Goal: Task Accomplishment & Management: Complete application form

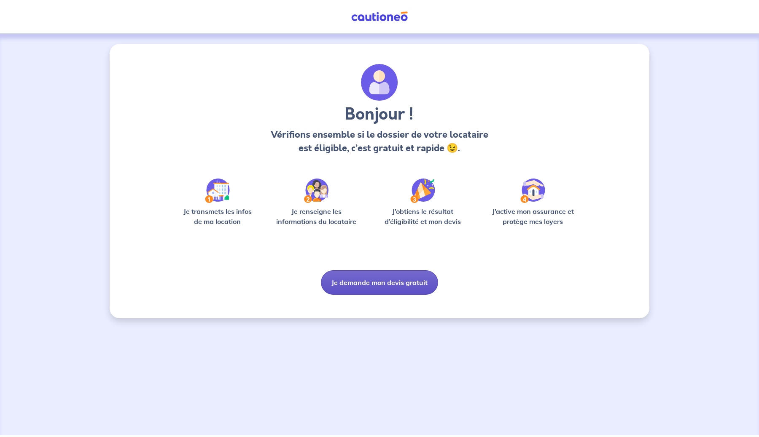
click at [359, 278] on button "Je demande mon devis gratuit" at bounding box center [379, 283] width 117 height 24
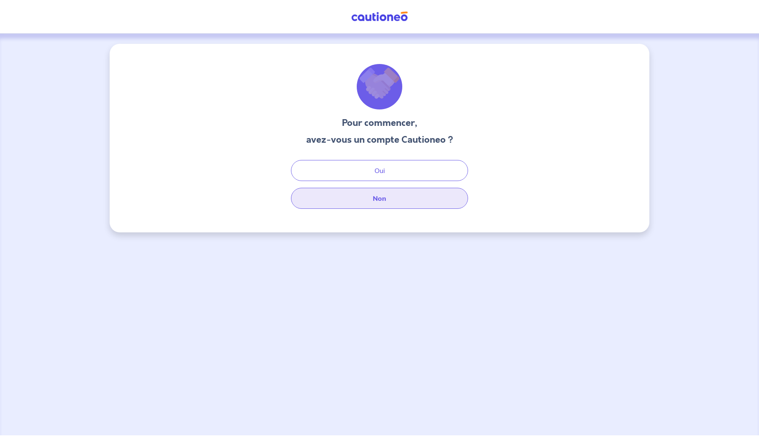
click at [383, 196] on button "Non" at bounding box center [379, 198] width 177 height 21
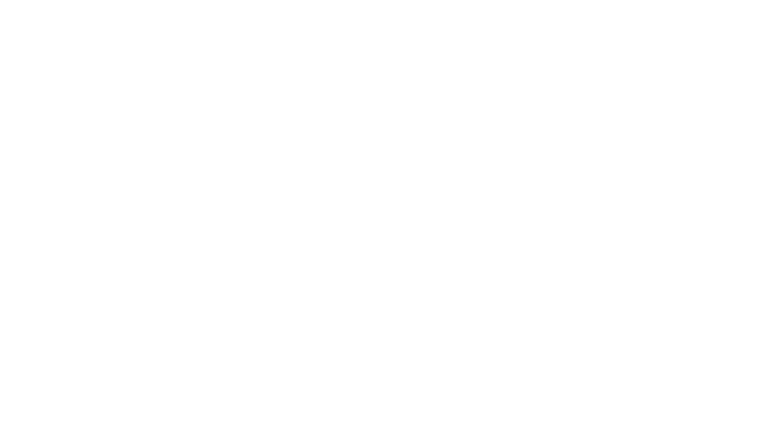
select select "FR"
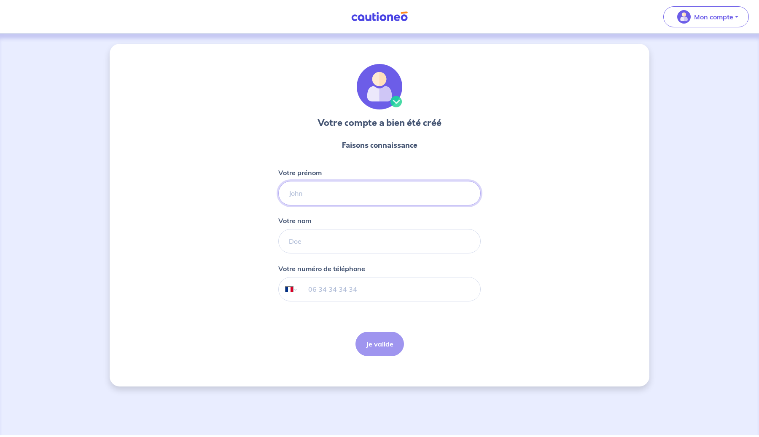
click at [327, 196] on input "Votre prénom" at bounding box center [379, 193] width 202 height 24
type input "[PERSON_NAME]"
type input "Huynh"
type input "06 26 43 30 03"
click at [381, 348] on button "Je valide" at bounding box center [379, 344] width 48 height 24
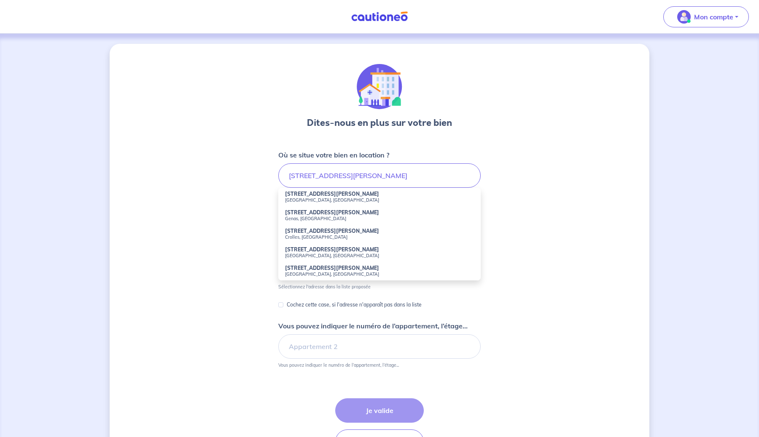
click at [311, 202] on small "[GEOGRAPHIC_DATA], [GEOGRAPHIC_DATA]" at bounding box center [379, 200] width 189 height 6
type input "[STREET_ADDRESS][PERSON_NAME]"
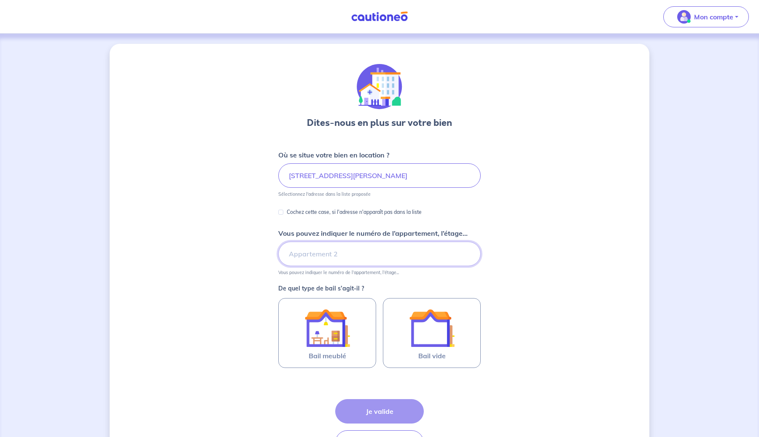
click at [303, 255] on input "Vous pouvez indiquer le numéro de l’appartement, l’étage..." at bounding box center [379, 254] width 202 height 24
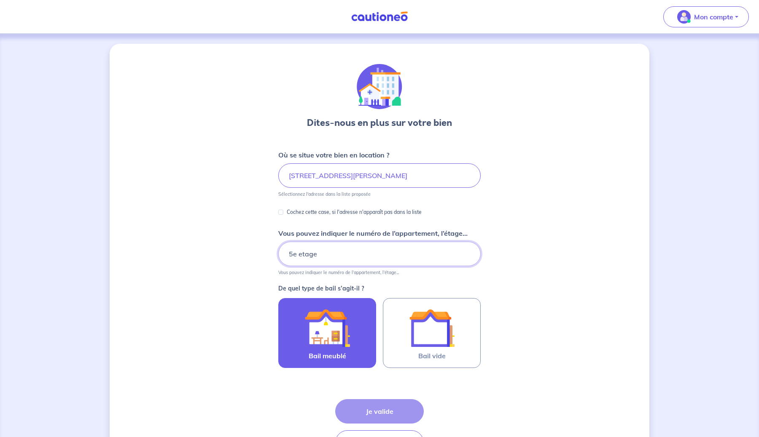
type input "5e etage"
click at [325, 348] on img at bounding box center [327, 329] width 46 height 46
click at [0, 0] on input "Bail meublé" at bounding box center [0, 0] width 0 height 0
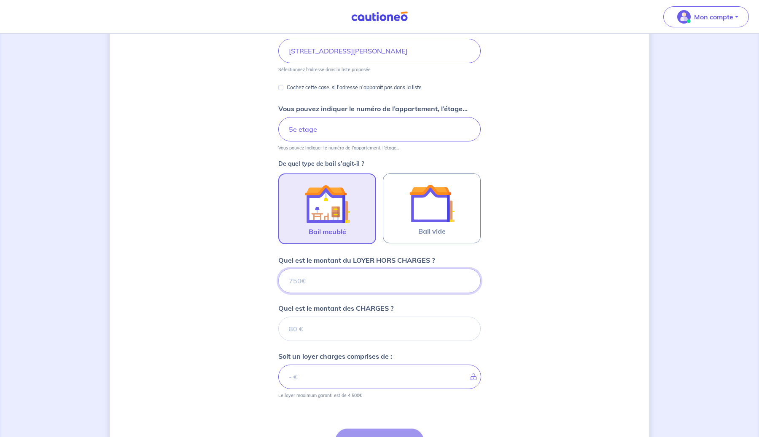
scroll to position [123, 0]
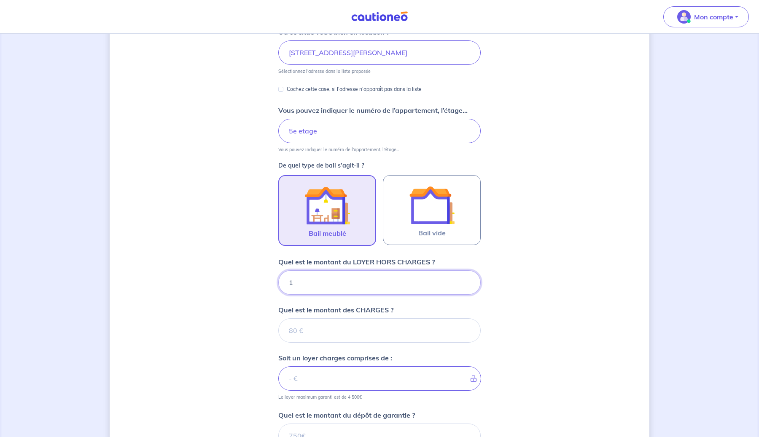
type input "14"
type input "1450"
type input "12"
type input "1250"
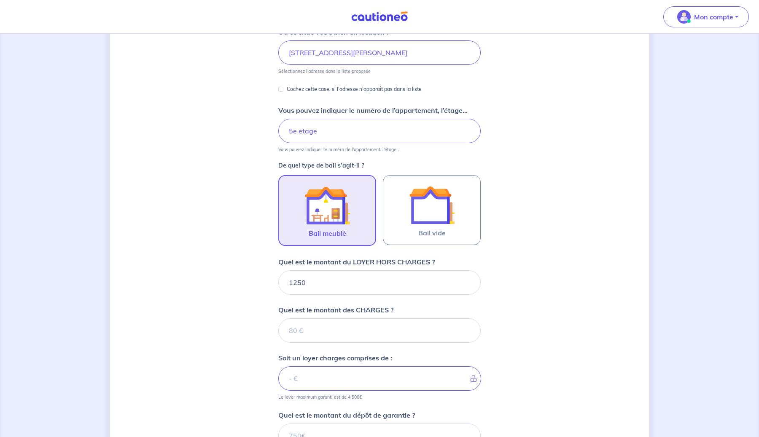
click at [241, 299] on div "Dites-nous en plus sur votre bien Où se situe votre bien en location ? [STREET_…" at bounding box center [379, 247] width 539 height 653
click at [303, 330] on input "Quel est le montant des CHARGES ?" at bounding box center [379, 331] width 202 height 24
type input "200"
type input "1450"
type input "200"
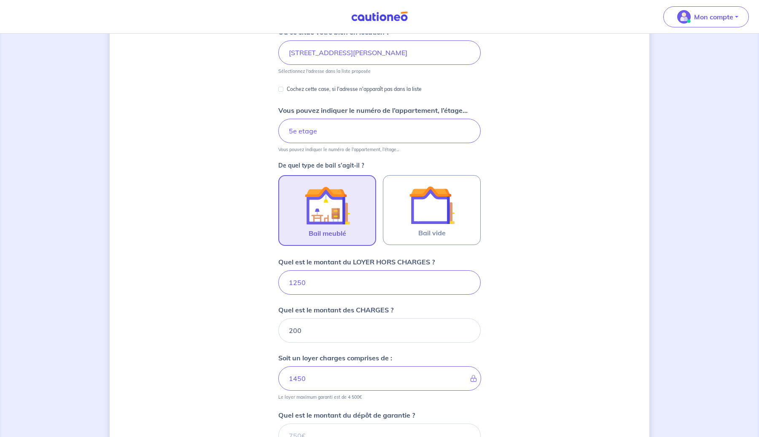
click at [252, 348] on div "Dites-nous en plus sur votre bien Où se situe votre bien en location ? [STREET_…" at bounding box center [379, 247] width 539 height 653
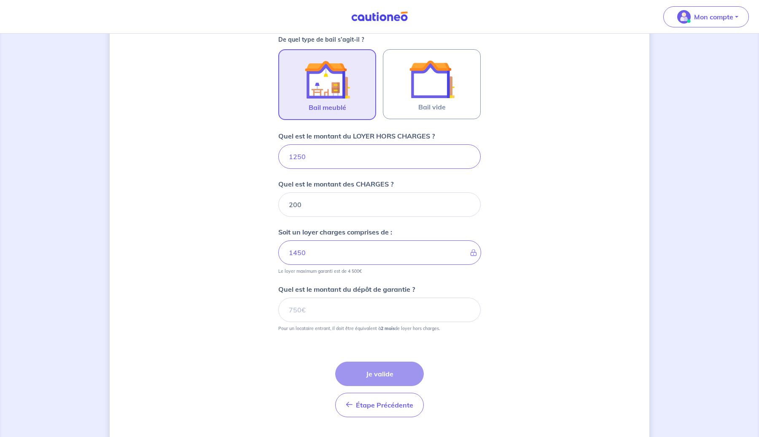
scroll to position [257, 0]
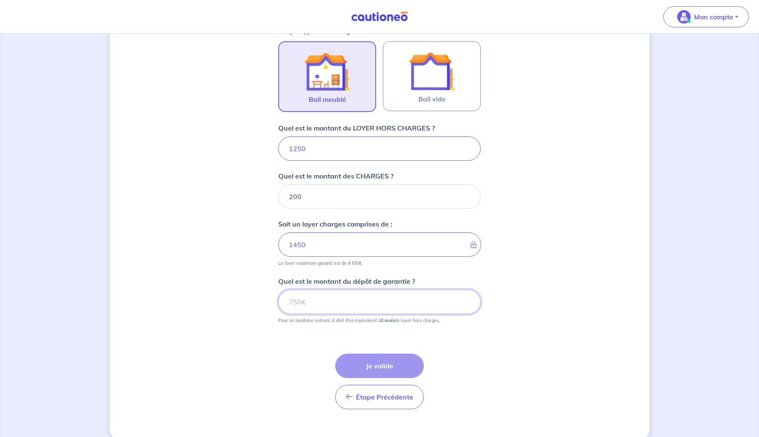
click at [327, 304] on input "Quel est le montant du dépôt de garantie ?" at bounding box center [379, 302] width 202 height 24
type input "2500"
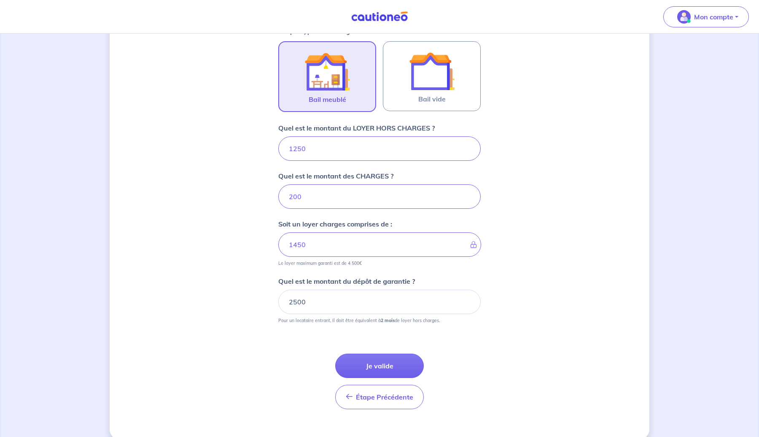
click at [223, 320] on div "Dites-nous en plus sur votre bien Où se situe votre bien en location ? [STREET_…" at bounding box center [379, 113] width 539 height 653
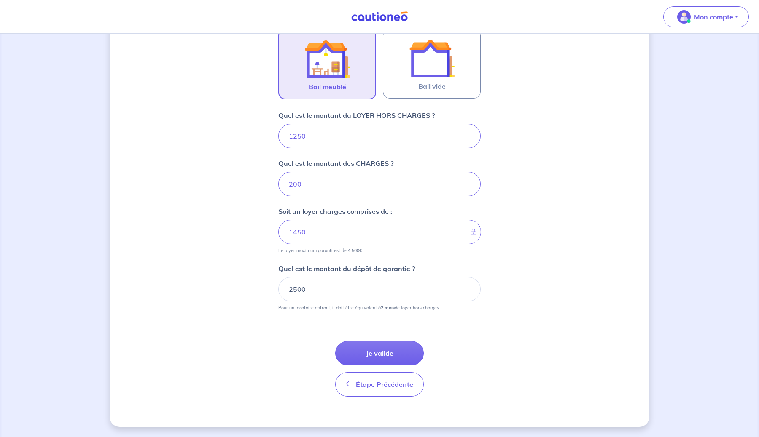
drag, startPoint x: 310, startPoint y: 308, endPoint x: 414, endPoint y: 311, distance: 104.2
click at [414, 311] on form "Où se situe votre bien en location ? [STREET_ADDRESS][PERSON_NAME] Sélectionnez…" at bounding box center [379, 141] width 202 height 523
click at [376, 351] on button "Je valide" at bounding box center [379, 353] width 89 height 24
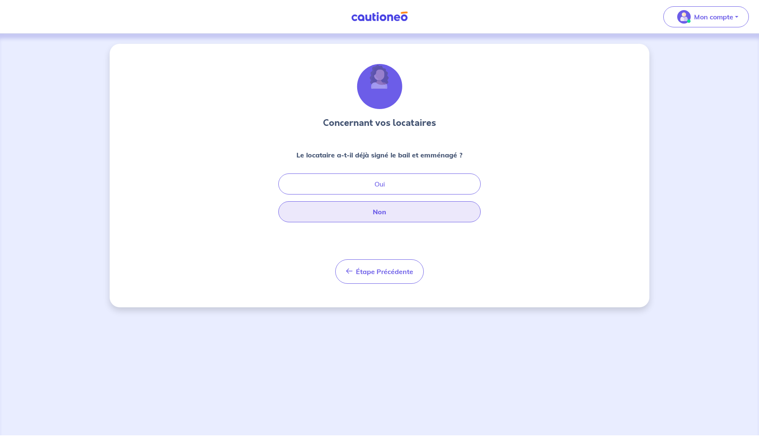
click at [361, 214] on button "Non" at bounding box center [379, 211] width 202 height 21
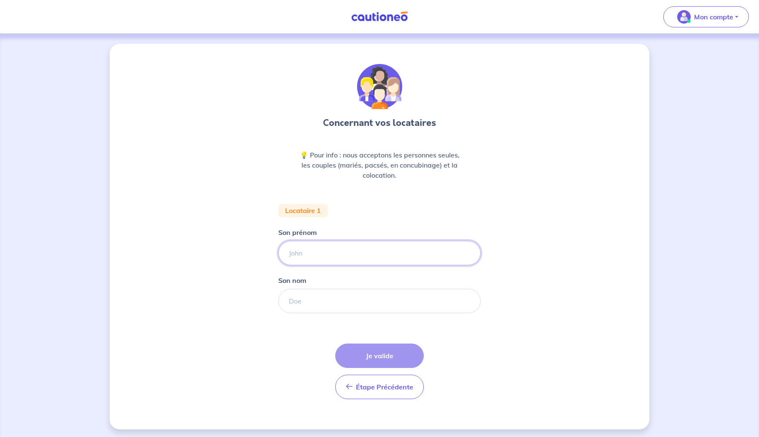
click at [319, 257] on input "Son prénom" at bounding box center [379, 253] width 202 height 24
type input "n"
type input "[PERSON_NAME]"
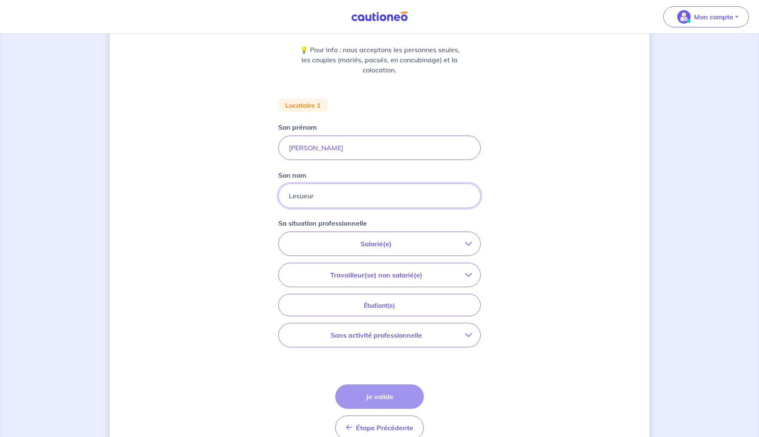
scroll to position [110, 0]
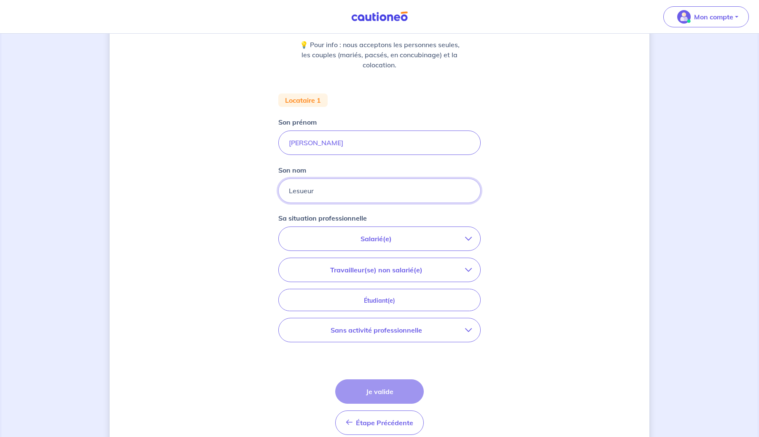
type input "Lesueur"
click at [371, 242] on p "Salarié(e)" at bounding box center [376, 239] width 178 height 10
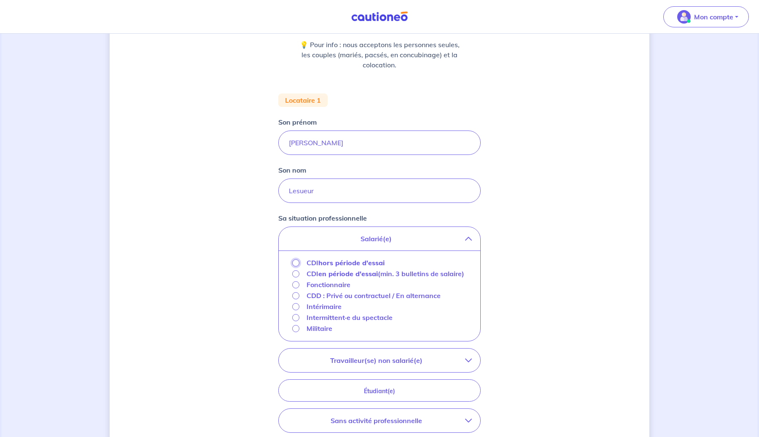
click at [293, 263] on input "CDI hors période d'essai" at bounding box center [295, 263] width 7 height 7
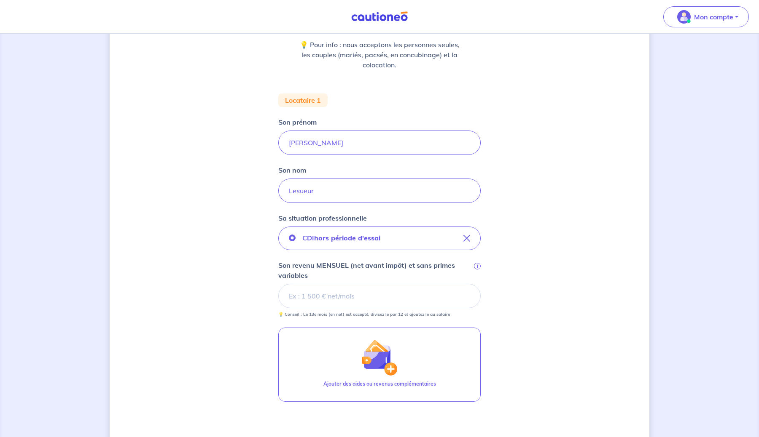
click at [255, 291] on div "Concernant vos locataires 💡 Pour info : nous acceptons les personnes seules, le…" at bounding box center [379, 230] width 539 height 595
click at [612, 161] on div "Concernant vos locataires 💡 Pour info : nous acceptons les personnes seules, le…" at bounding box center [379, 230] width 539 height 595
click at [312, 298] on input "Son revenu MENSUEL (net avant impôt) et sans primes variables i" at bounding box center [379, 296] width 202 height 24
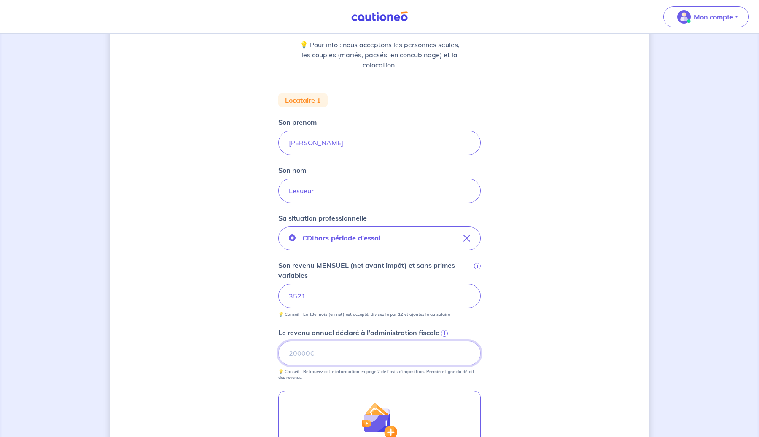
click at [397, 356] on input "Le revenu annuel déclaré à l'administration fiscale i" at bounding box center [379, 353] width 202 height 24
type input "0"
click at [244, 370] on div "Concernant vos locataires 💡 Pour info : nous acceptons les personnes seules, le…" at bounding box center [379, 262] width 539 height 658
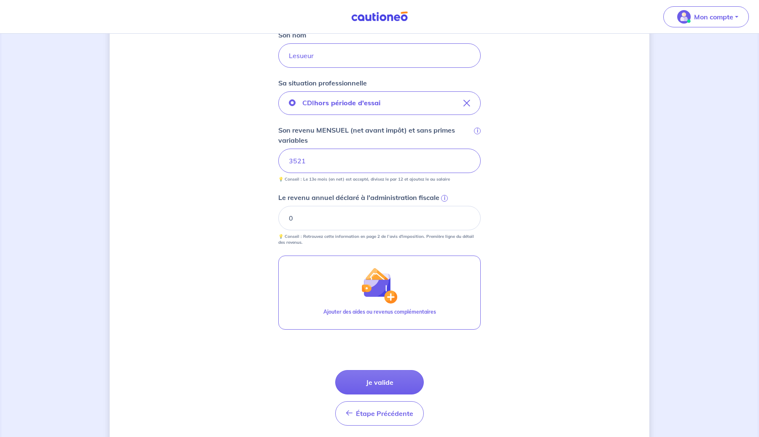
scroll to position [232, 0]
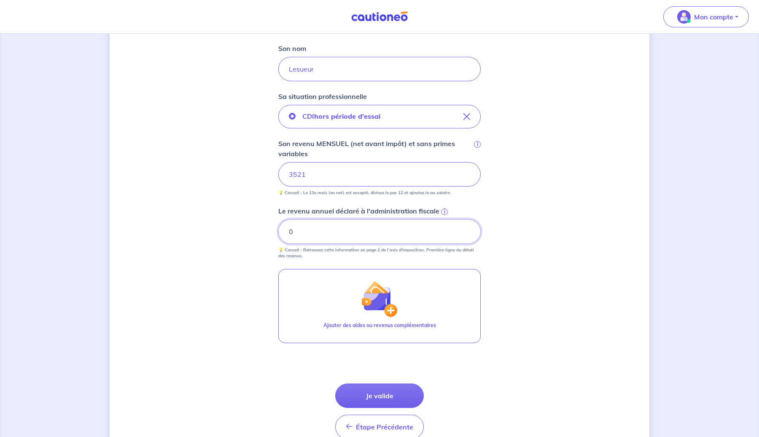
drag, startPoint x: 306, startPoint y: 234, endPoint x: 264, endPoint y: 234, distance: 42.2
click at [265, 234] on div "Concernant vos locataires 💡 Pour info : nous acceptons les personnes seules, le…" at bounding box center [379, 141] width 539 height 658
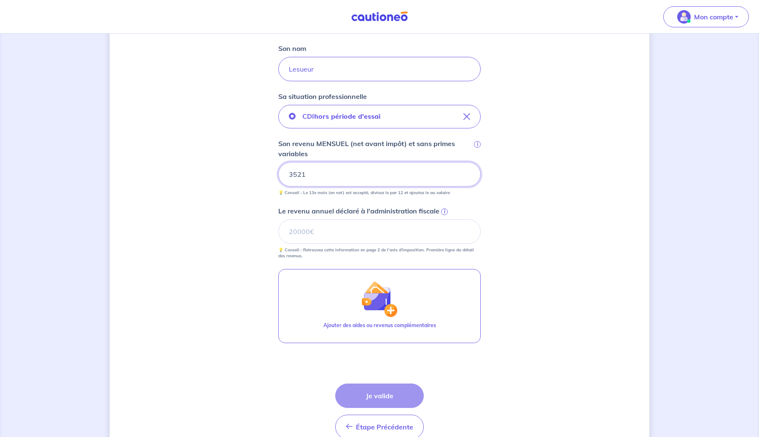
click at [293, 177] on input "3521" at bounding box center [379, 174] width 202 height 24
click at [245, 236] on div "Concernant vos locataires 💡 Pour info : nous acceptons les personnes seules, le…" at bounding box center [379, 141] width 539 height 658
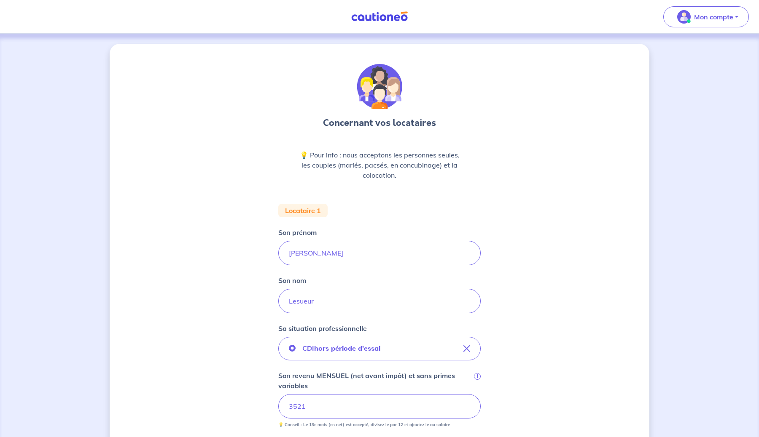
scroll to position [275, 0]
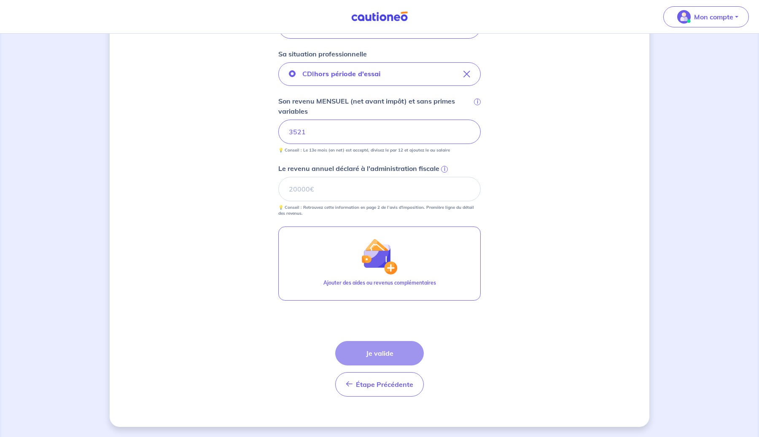
click at [443, 168] on span "i" at bounding box center [444, 169] width 7 height 7
click at [443, 177] on input "Le revenu annuel déclaré à l'administration fiscale i" at bounding box center [379, 189] width 202 height 24
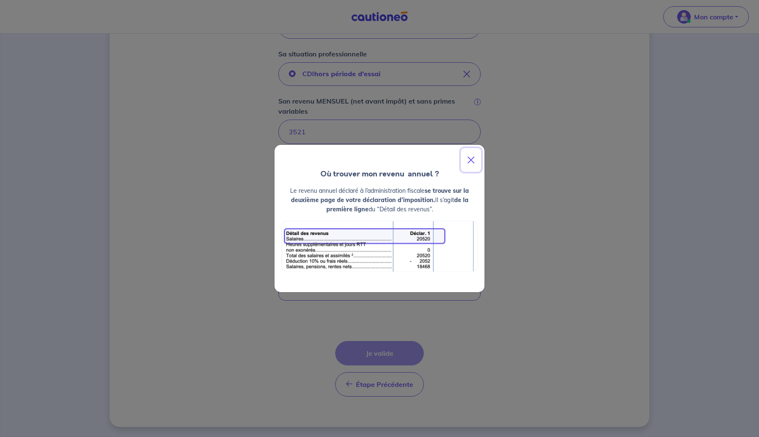
click at [475, 158] on button "Close" at bounding box center [471, 160] width 20 height 24
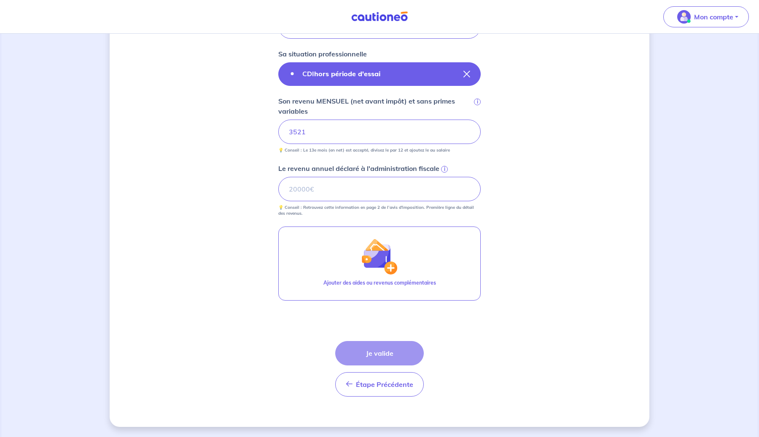
click at [403, 74] on button "CDI hors période d'essai" at bounding box center [379, 74] width 202 height 24
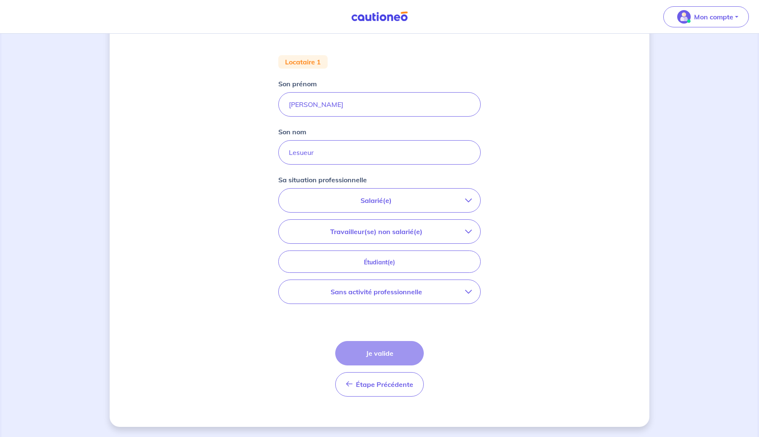
scroll to position [144, 0]
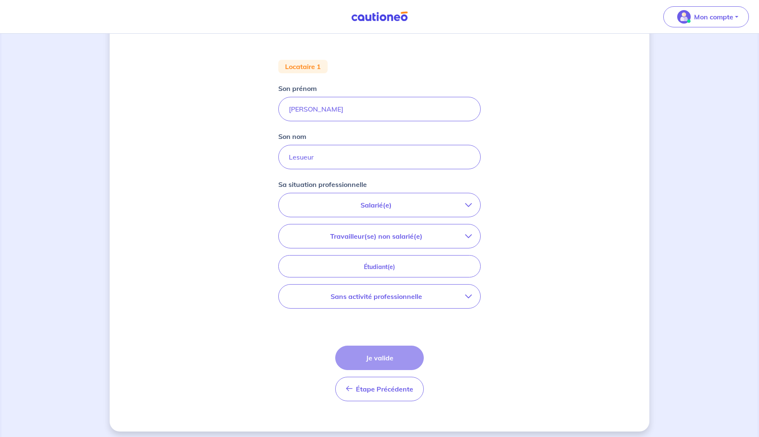
click at [361, 207] on p "Salarié(e)" at bounding box center [376, 205] width 178 height 10
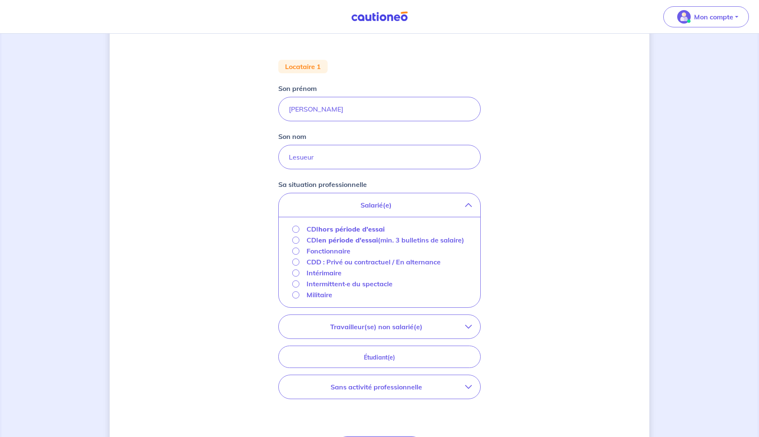
scroll to position [156, 0]
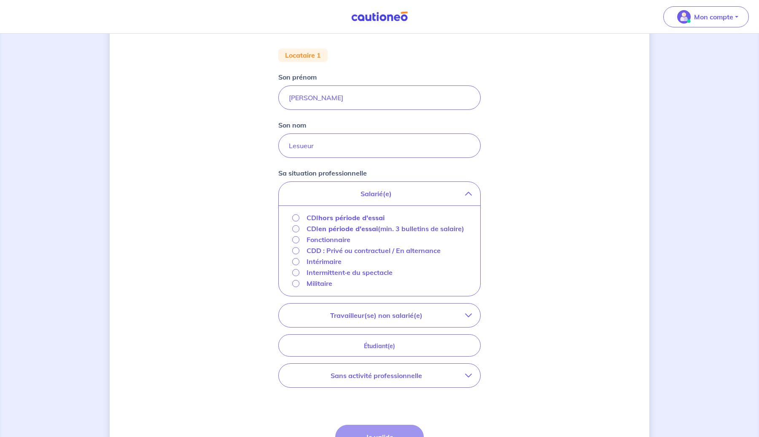
click at [353, 218] on strong "hors période d'essai" at bounding box center [351, 218] width 66 height 8
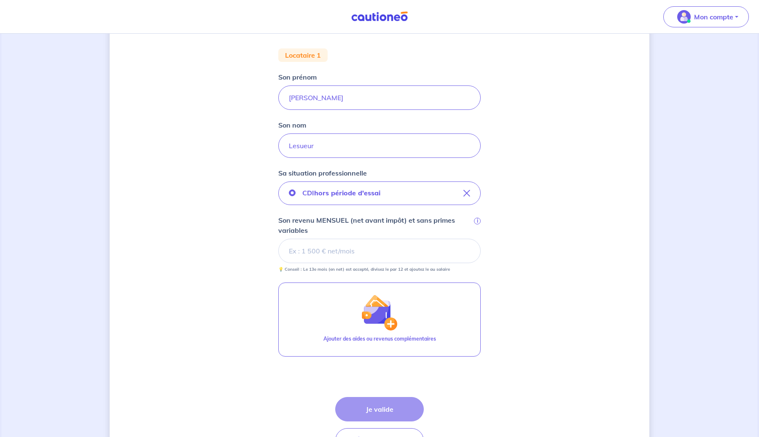
click at [343, 251] on input "Son revenu MENSUEL (net avant impôt) et sans primes variables i" at bounding box center [379, 251] width 202 height 24
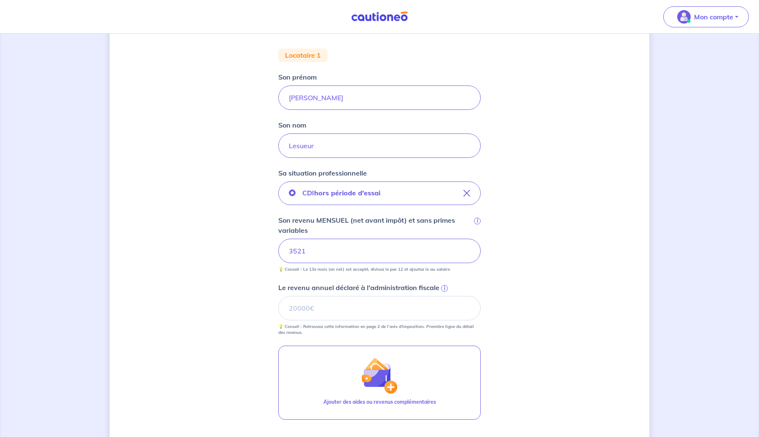
click at [250, 281] on div "Concernant vos locataires 💡 Pour info : nous acceptons les personnes seules, le…" at bounding box center [379, 217] width 539 height 658
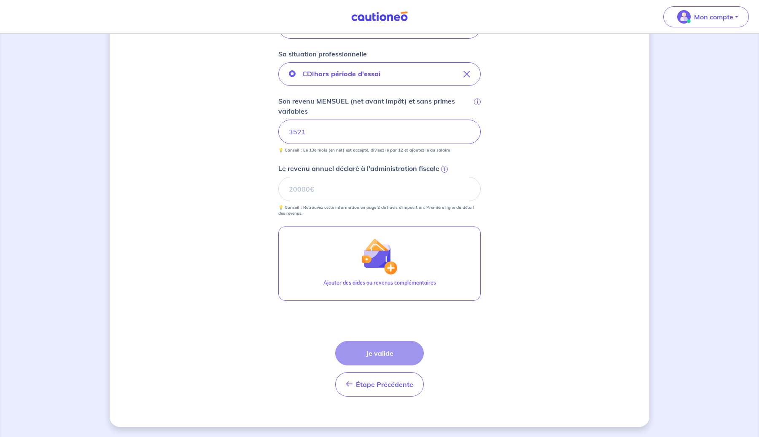
click at [383, 356] on div "Étape Précédente Précédent Je valide Je valide" at bounding box center [379, 369] width 89 height 56
click at [339, 193] on input "Le revenu annuel déclaré à l'administration fiscale i" at bounding box center [379, 189] width 202 height 24
type input "0"
click at [251, 303] on div "Concernant vos locataires 💡 Pour info : nous acceptons les personnes seules, le…" at bounding box center [379, 98] width 539 height 658
click at [389, 361] on button "Je valide" at bounding box center [379, 353] width 89 height 24
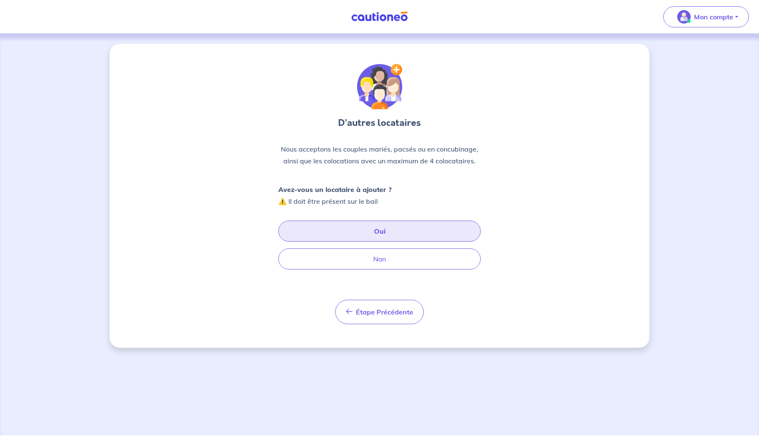
click at [400, 228] on button "Oui" at bounding box center [379, 231] width 202 height 21
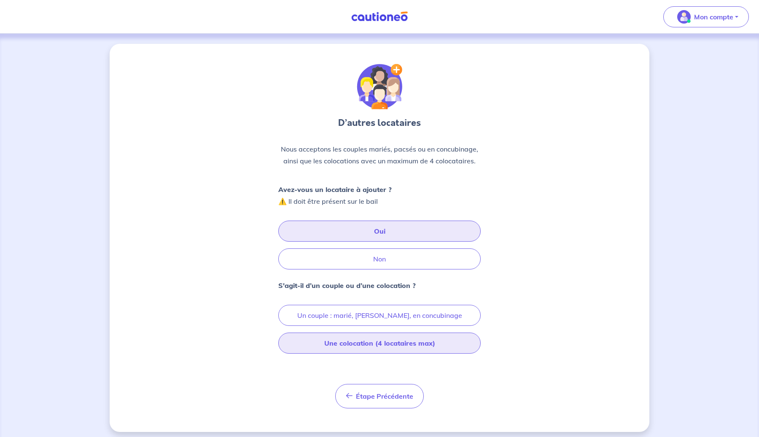
click at [363, 345] on button "Une colocation (4 locataires max)" at bounding box center [379, 343] width 202 height 21
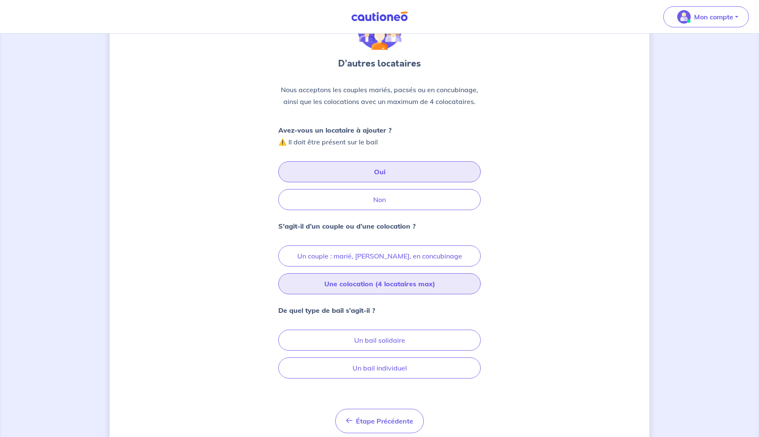
scroll to position [89, 0]
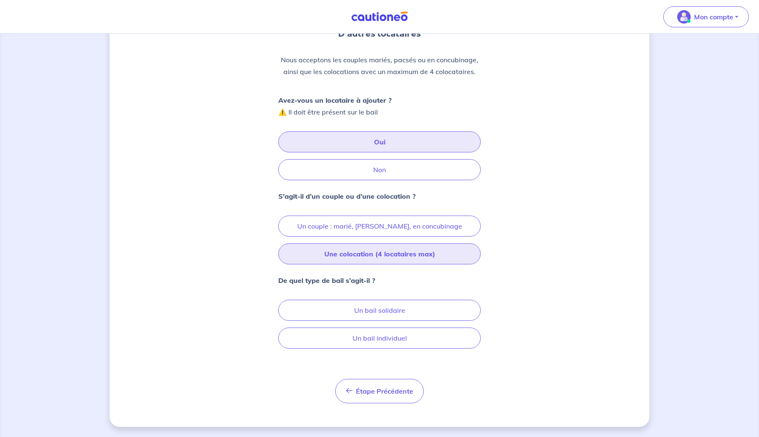
click at [378, 258] on button "Une colocation (4 locataires max)" at bounding box center [379, 254] width 202 height 21
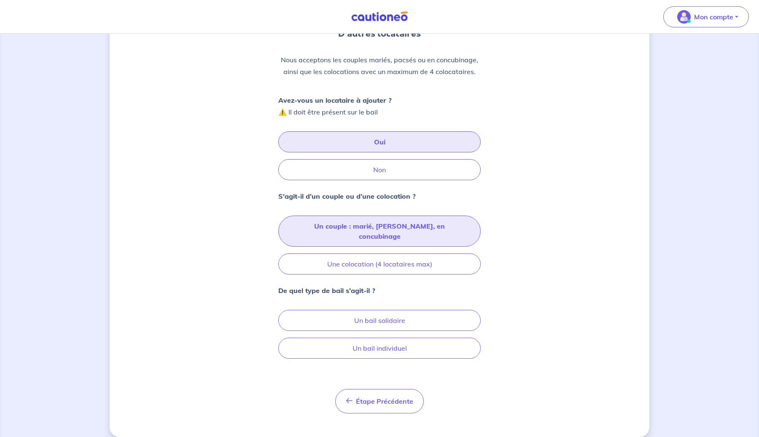
click at [375, 227] on button "Un couple : marié, [PERSON_NAME], en concubinage" at bounding box center [379, 231] width 202 height 31
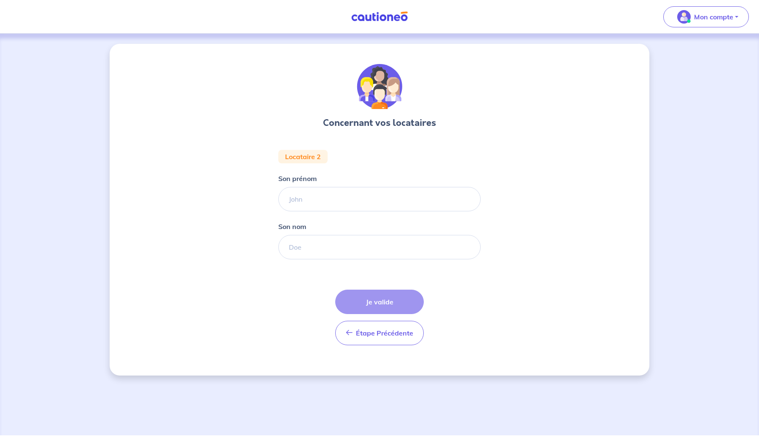
click at [380, 19] on img at bounding box center [379, 16] width 63 height 11
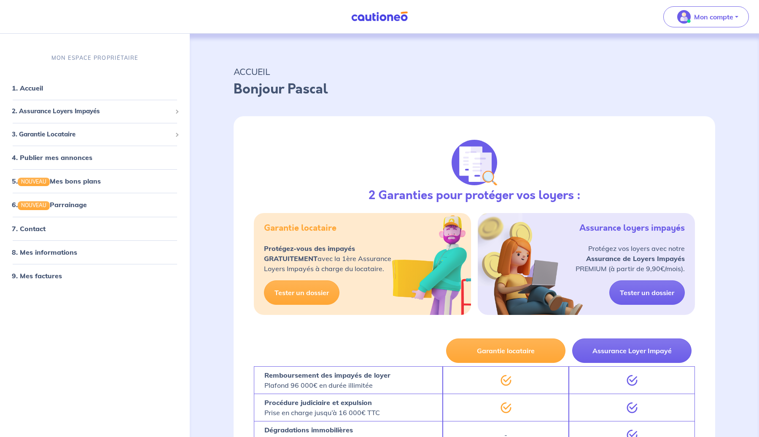
click at [369, 20] on img at bounding box center [379, 16] width 63 height 11
click at [737, 19] on button "Mon compte" at bounding box center [706, 16] width 86 height 21
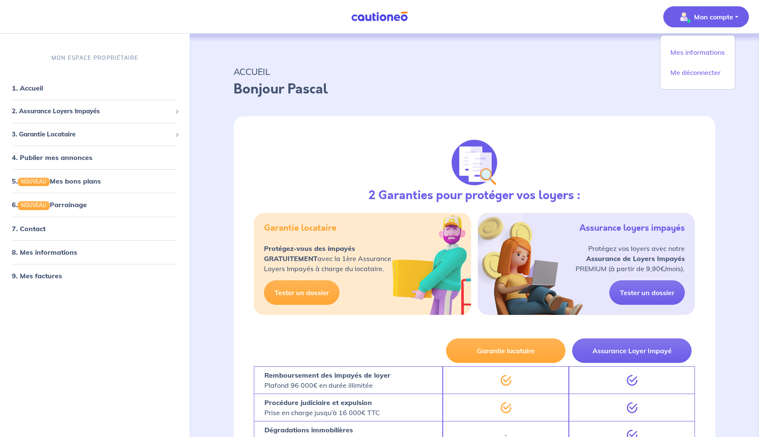
click at [573, 67] on p "ACCUEIL" at bounding box center [474, 71] width 481 height 15
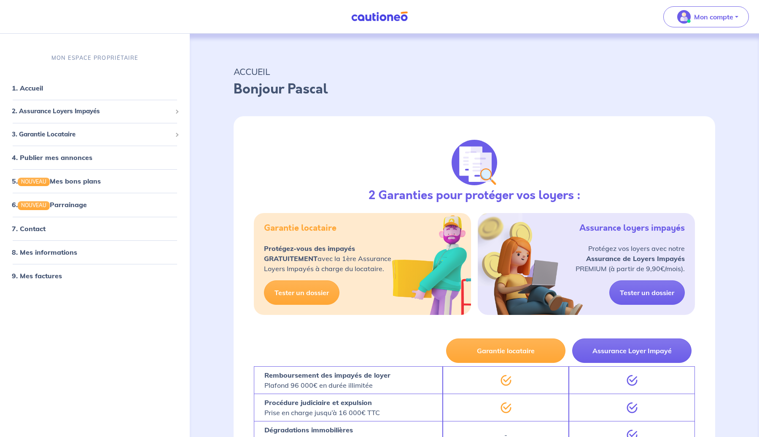
click at [374, 19] on img at bounding box center [379, 16] width 63 height 11
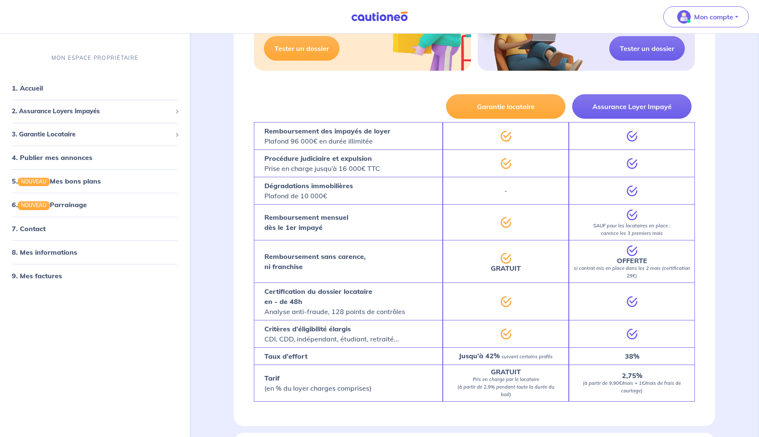
scroll to position [244, 0]
drag, startPoint x: 484, startPoint y: 370, endPoint x: 496, endPoint y: 373, distance: 12.6
click at [496, 373] on p "GRATUIT Pris en charge par le locataire (à partir de 2,9% pendant toute la duré…" at bounding box center [505, 384] width 105 height 30
click at [496, 373] on strong "GRATUIT" at bounding box center [506, 372] width 30 height 8
drag, startPoint x: 489, startPoint y: 373, endPoint x: 524, endPoint y: 373, distance: 35.0
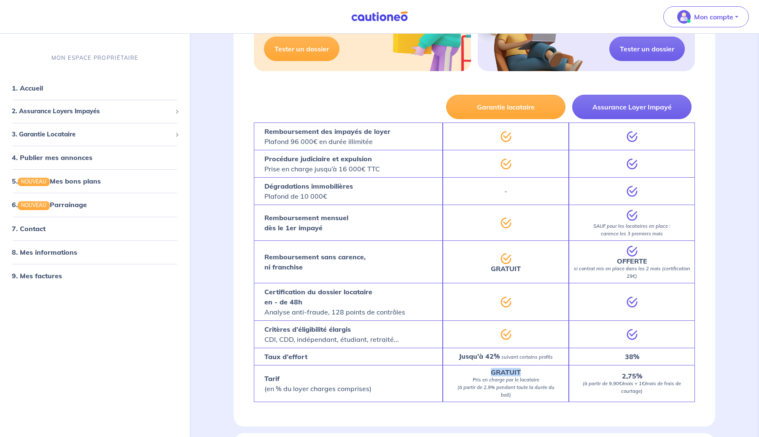
click at [524, 373] on p "GRATUIT Pris en charge par le locataire (à partir de 2,9% pendant toute la duré…" at bounding box center [505, 384] width 105 height 30
drag, startPoint x: 274, startPoint y: 159, endPoint x: 394, endPoint y: 165, distance: 119.4
click at [394, 165] on div "Procédure judiciaire et expulsion Prise en charge jusqu’à 16 000€ TTC" at bounding box center [348, 163] width 189 height 27
drag, startPoint x: 271, startPoint y: 194, endPoint x: 351, endPoint y: 193, distance: 80.5
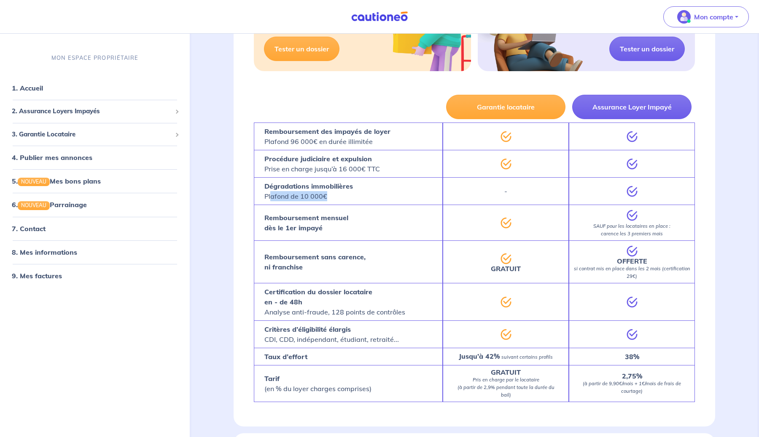
click at [351, 193] on p "Dégradations immobilières Plafond de 10 000€" at bounding box center [308, 191] width 89 height 20
drag, startPoint x: 286, startPoint y: 218, endPoint x: 353, endPoint y: 223, distance: 67.7
click at [353, 223] on div "Remboursement mensuel dès le 1er impayé" at bounding box center [348, 223] width 189 height 36
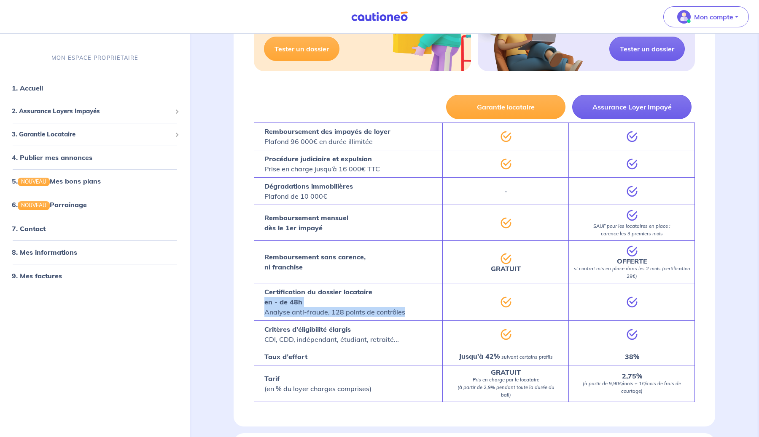
drag, startPoint x: 266, startPoint y: 301, endPoint x: 408, endPoint y: 311, distance: 142.4
click at [407, 311] on div "Certification du dossier locataire en - de 48h Analyse anti-fraude, 128 points …" at bounding box center [348, 302] width 189 height 38
click at [408, 311] on div "Certification du dossier locataire en - de 48h Analyse anti-fraude, 128 points …" at bounding box center [348, 302] width 189 height 38
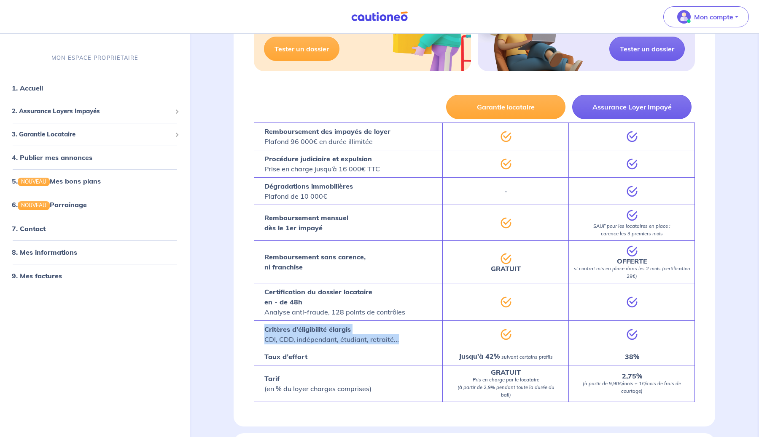
drag, startPoint x: 263, startPoint y: 330, endPoint x: 400, endPoint y: 339, distance: 137.7
click at [400, 339] on div "Critères d’éligibilité élargis CDI, CDD, indépendant, étudiant, retraité..." at bounding box center [348, 334] width 189 height 27
drag, startPoint x: 413, startPoint y: 337, endPoint x: 404, endPoint y: 339, distance: 8.6
click at [404, 339] on div "Critères d’éligibilité élargis CDI, CDD, indépendant, étudiant, retraité..." at bounding box center [348, 334] width 189 height 27
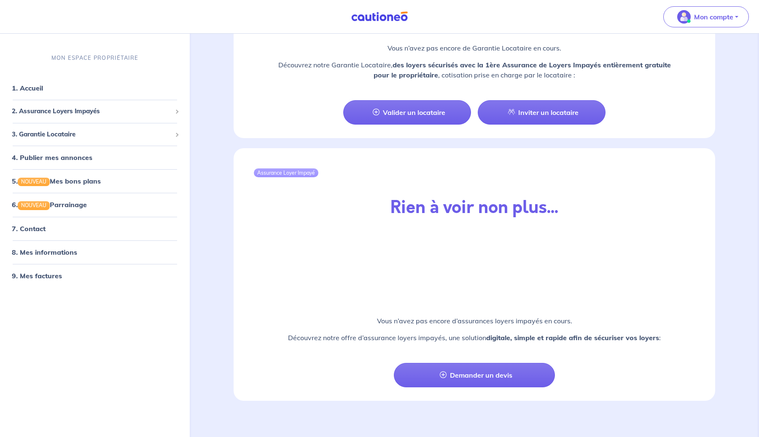
scroll to position [795, 0]
